Goal: Task Accomplishment & Management: Complete application form

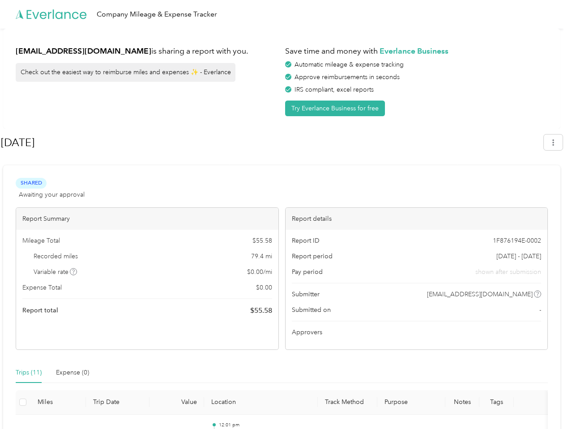
click at [285, 215] on div "Report details" at bounding box center [416, 219] width 262 height 22
click at [284, 14] on div "Company Mileage & Expense Tracker" at bounding box center [281, 14] width 563 height 29
click at [336, 108] on button "Try Everlance Business for free" at bounding box center [335, 109] width 100 height 16
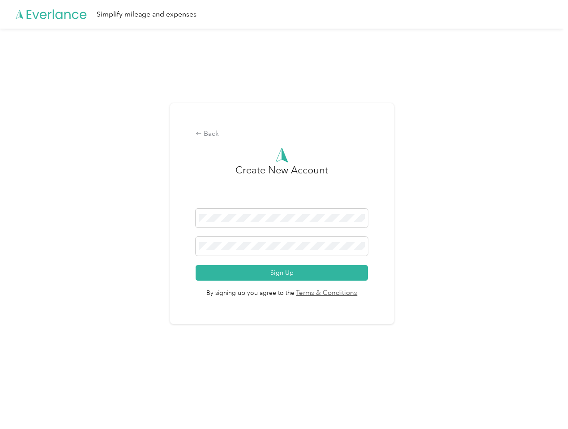
click at [271, 143] on div "Back Create New Account Sign Up By signing up you agree to the Terms & Conditio…" at bounding box center [282, 213] width 224 height 221
click at [557, 142] on div "Back Create New Account Sign Up By signing up you agree to the Terms & Conditio…" at bounding box center [281, 218] width 563 height 378
click at [74, 272] on div "Back Create New Account Sign Up By signing up you agree to the Terms & Conditio…" at bounding box center [281, 218] width 563 height 378
click at [352, 294] on link "Terms & Conditions" at bounding box center [325, 293] width 63 height 10
click at [29, 373] on div "Back Create New Account Sign Up By signing up you agree to the Terms & Conditio…" at bounding box center [281, 218] width 563 height 378
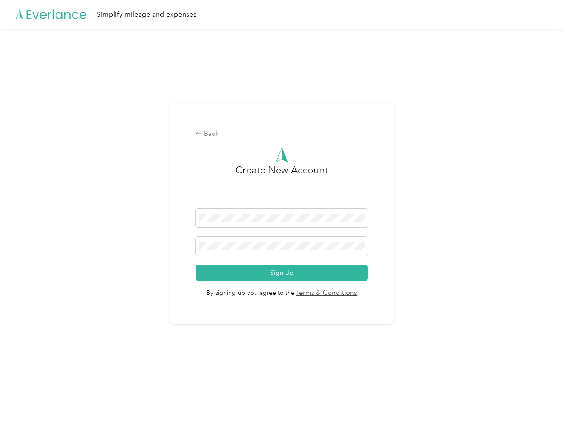
click at [72, 373] on div "Back Create New Account Sign Up By signing up you agree to the Terms & Conditio…" at bounding box center [281, 218] width 563 height 378
click at [23, 403] on div "Back Create New Account Sign Up By signing up you agree to the Terms & Conditio…" at bounding box center [281, 218] width 563 height 378
